Goal: Use online tool/utility

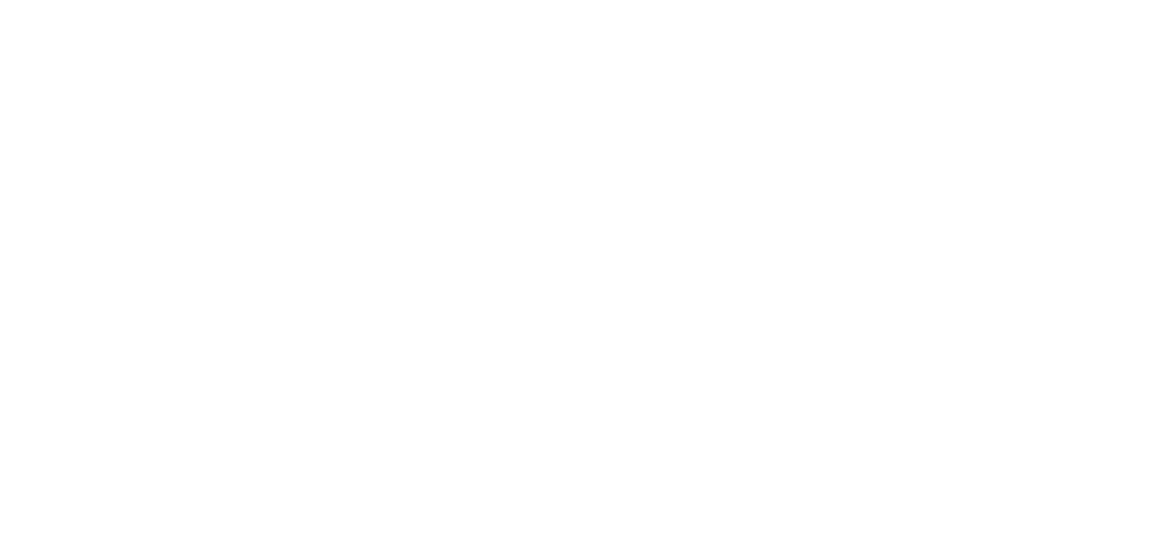
click at [205, 421] on div at bounding box center [577, 266] width 1155 height 533
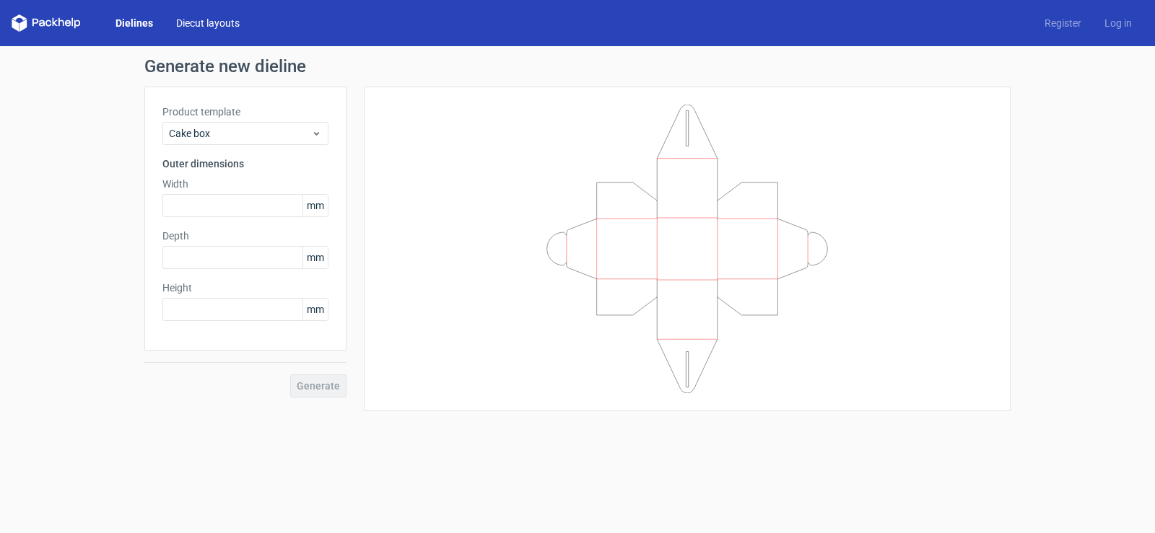
click at [194, 24] on link "Diecut layouts" at bounding box center [208, 23] width 87 height 14
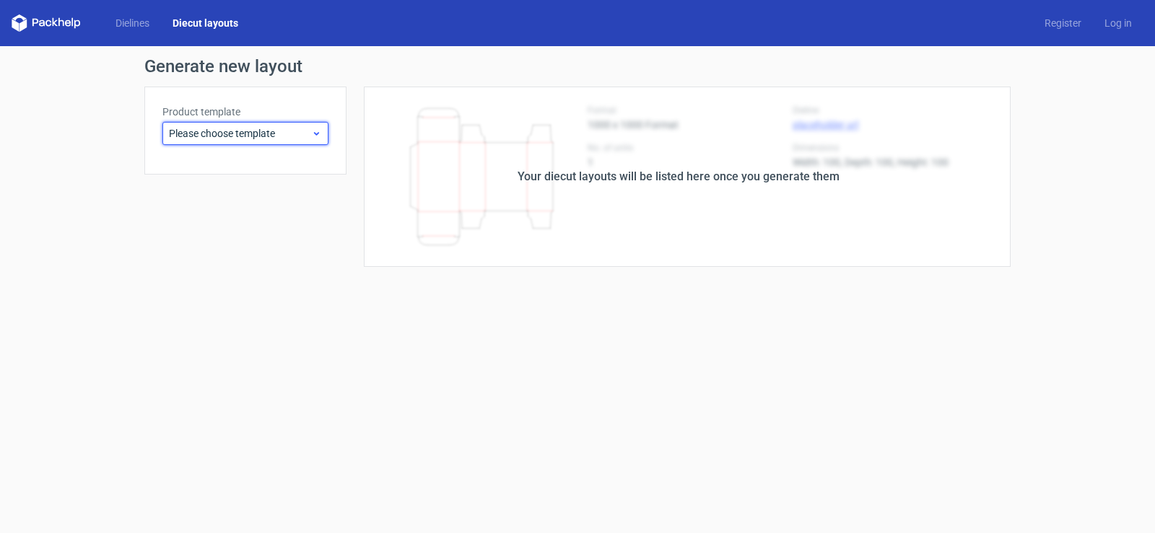
click at [278, 126] on div "Please choose template" at bounding box center [245, 133] width 166 height 23
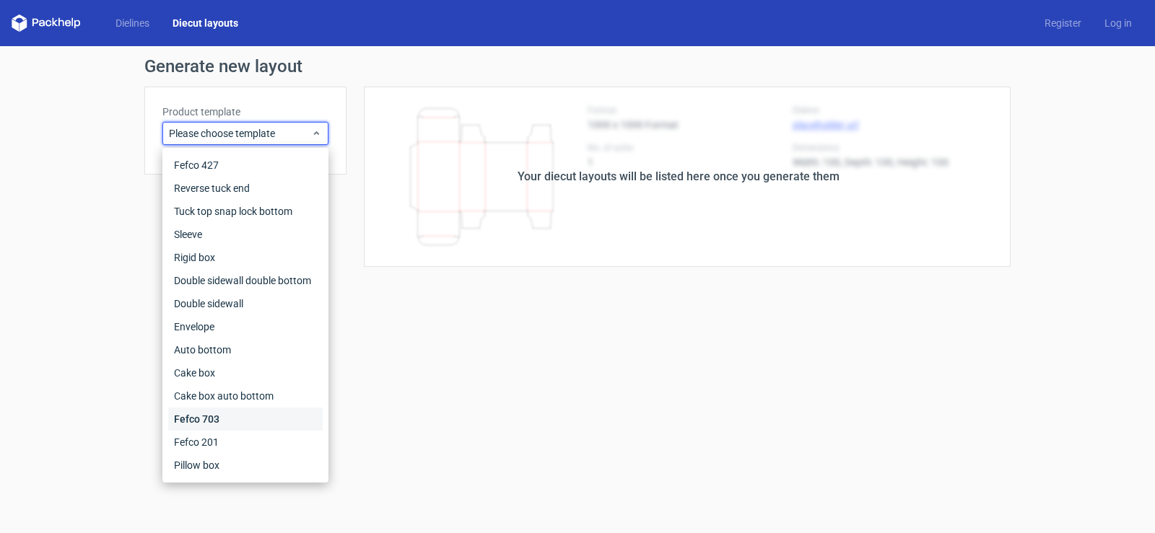
click at [221, 417] on div "Fefco 703" at bounding box center [245, 419] width 154 height 23
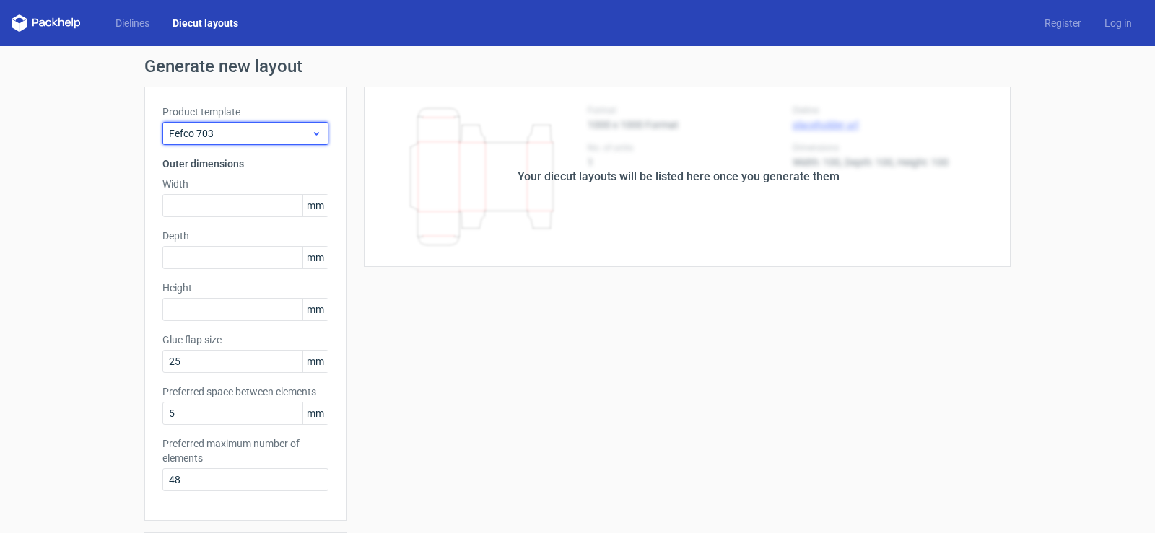
click at [224, 128] on span "Fefco 703" at bounding box center [240, 133] width 142 height 14
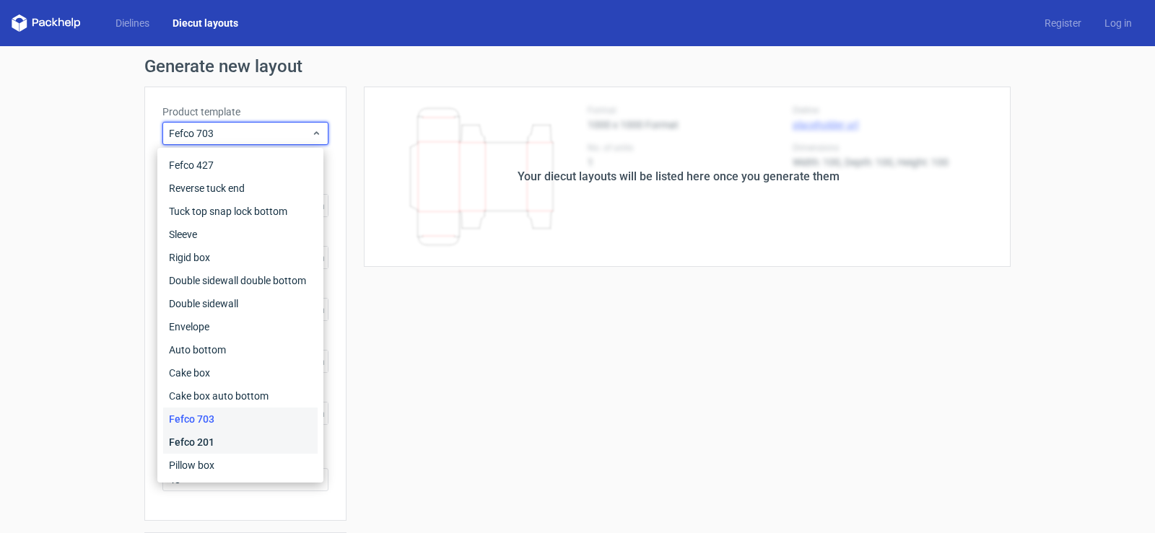
click at [196, 446] on div "Fefco 201" at bounding box center [240, 442] width 154 height 23
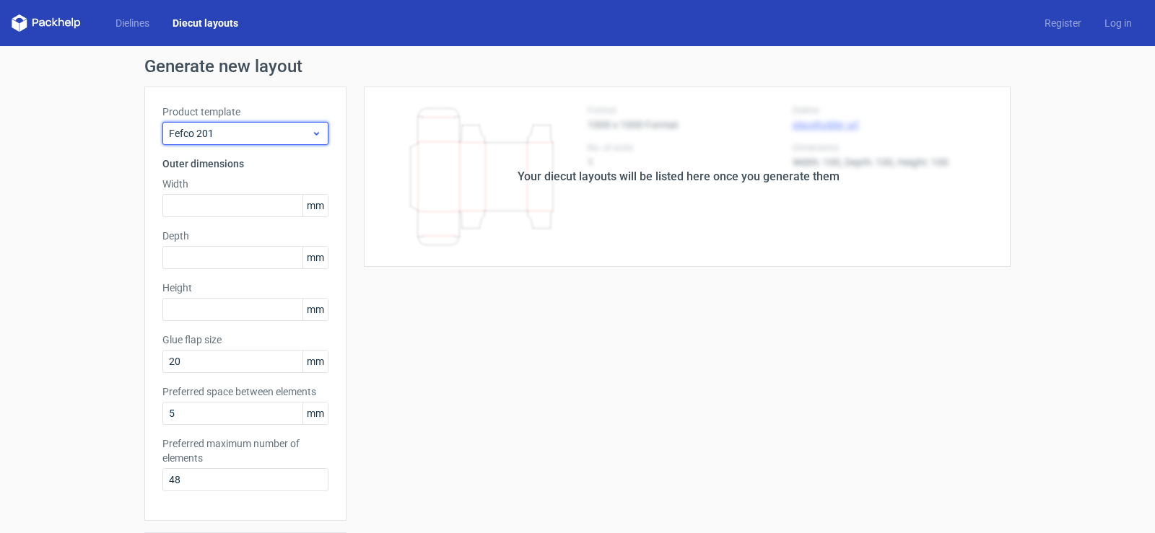
click at [204, 141] on div "Fefco 201" at bounding box center [245, 133] width 166 height 23
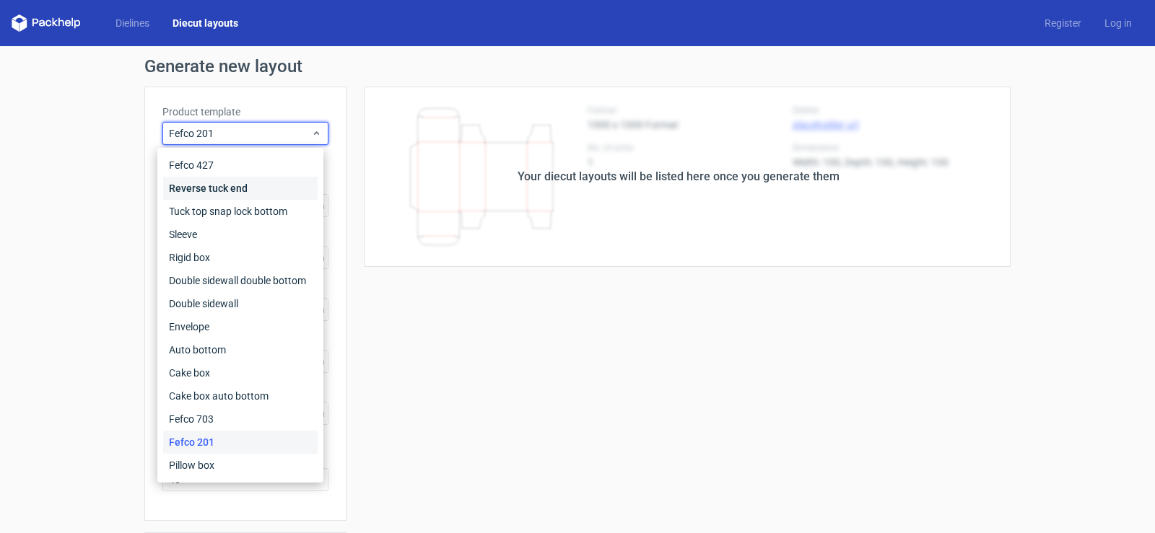
click at [198, 192] on div "Reverse tuck end" at bounding box center [240, 188] width 154 height 23
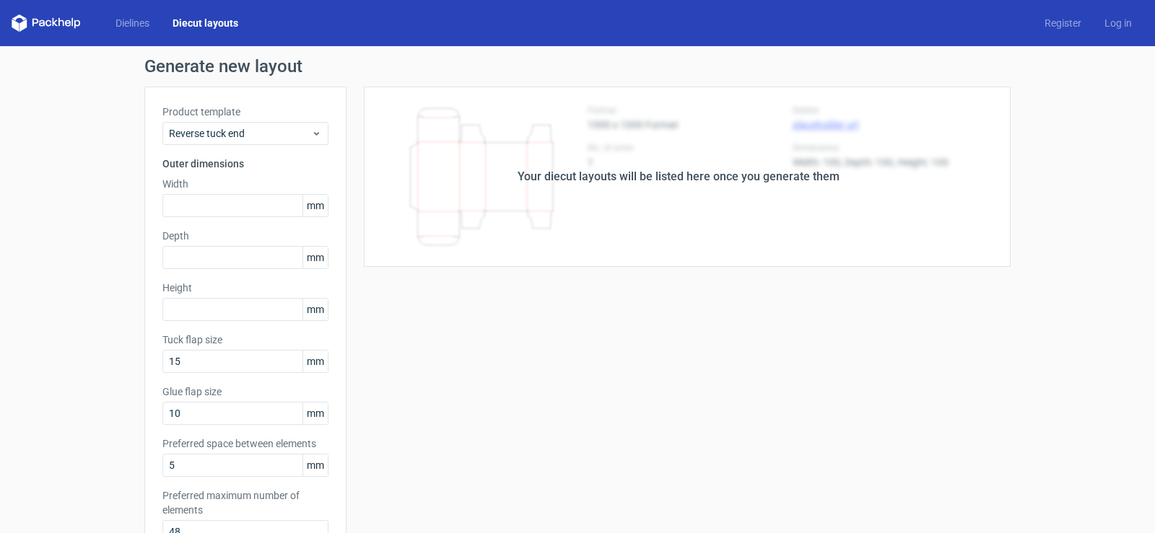
click at [683, 170] on div "Your diecut layouts will be listed here once you generate them" at bounding box center [678, 176] width 322 height 17
click at [660, 191] on div "Your diecut layouts will be listed here once you generate them" at bounding box center [678, 177] width 664 height 180
click at [211, 121] on div "Product template Reverse tuck end" at bounding box center [245, 125] width 166 height 40
click at [209, 134] on span "Reverse tuck end" at bounding box center [240, 133] width 142 height 14
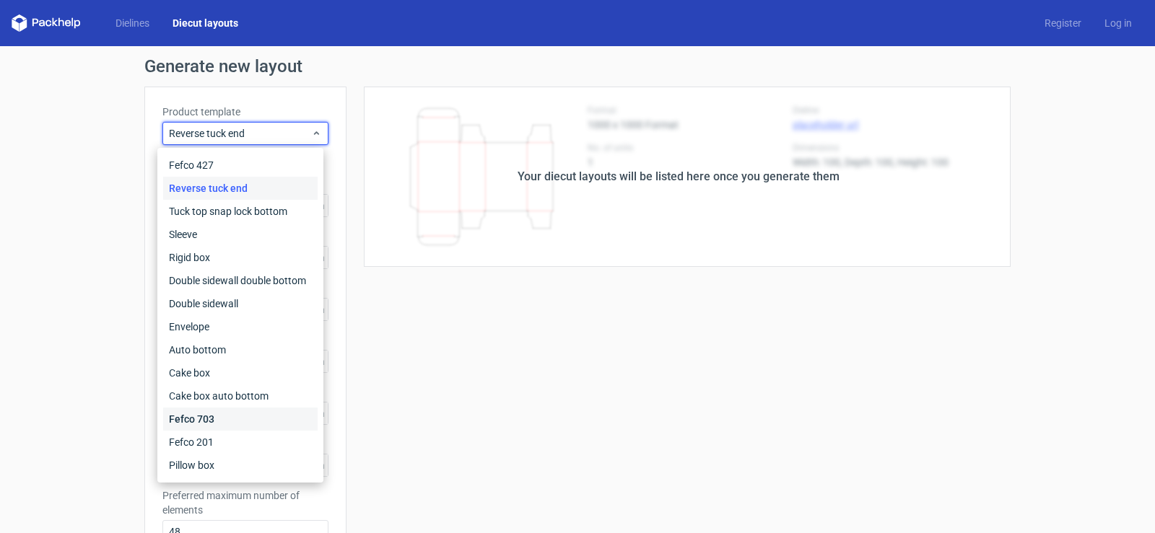
click at [207, 421] on div "Fefco 703" at bounding box center [240, 419] width 154 height 23
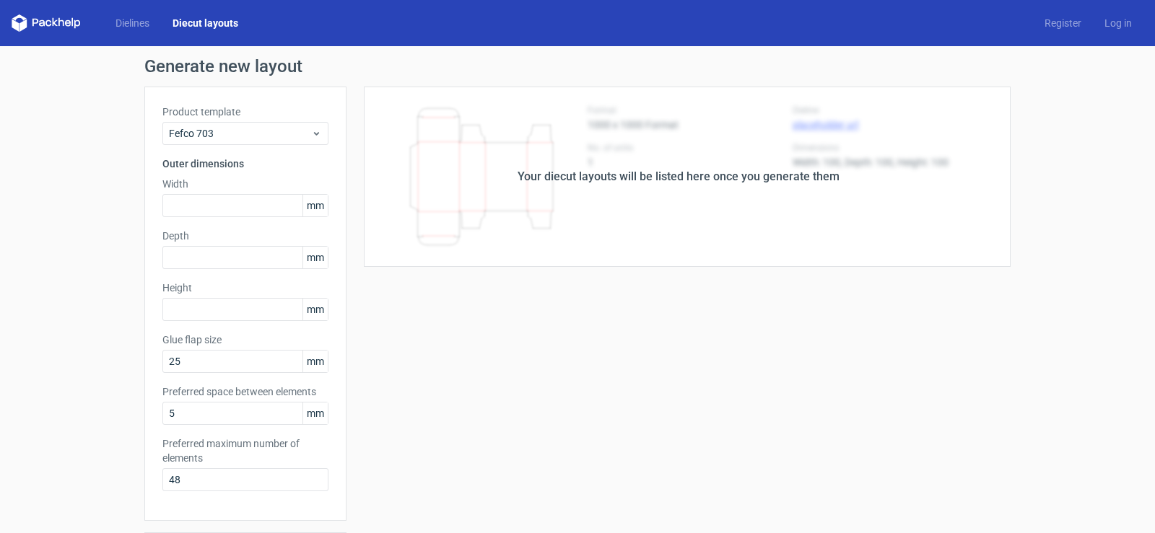
click at [108, 311] on div "Generate new layout Product template Fefco 703 Outer dimensions Width mm Depth …" at bounding box center [577, 437] width 1155 height 783
